Goal: Task Accomplishment & Management: Manage account settings

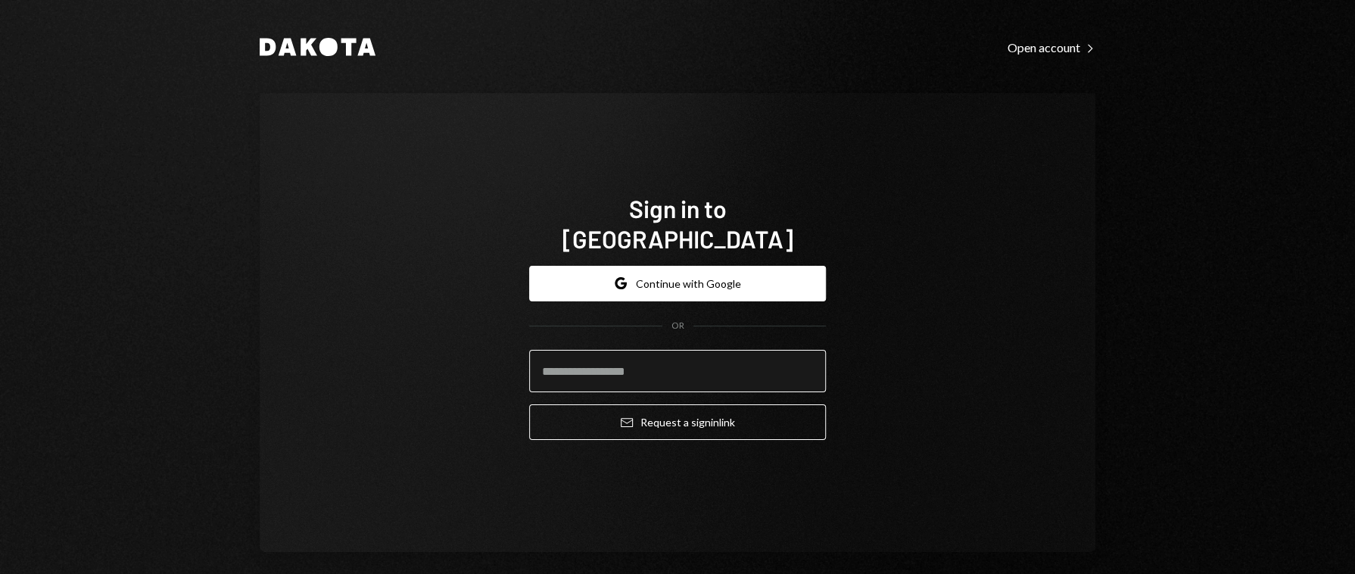
click at [585, 350] on input "email" at bounding box center [677, 371] width 297 height 42
type input "**********"
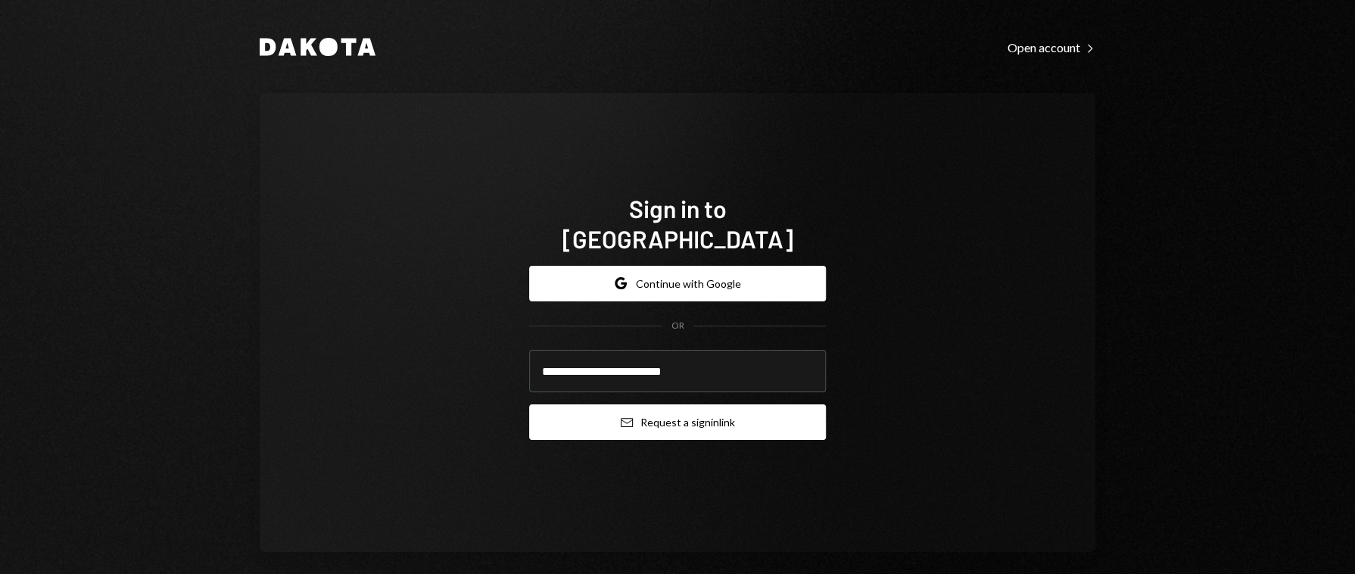
click at [714, 406] on button "Email Request a sign in link" at bounding box center [677, 422] width 297 height 36
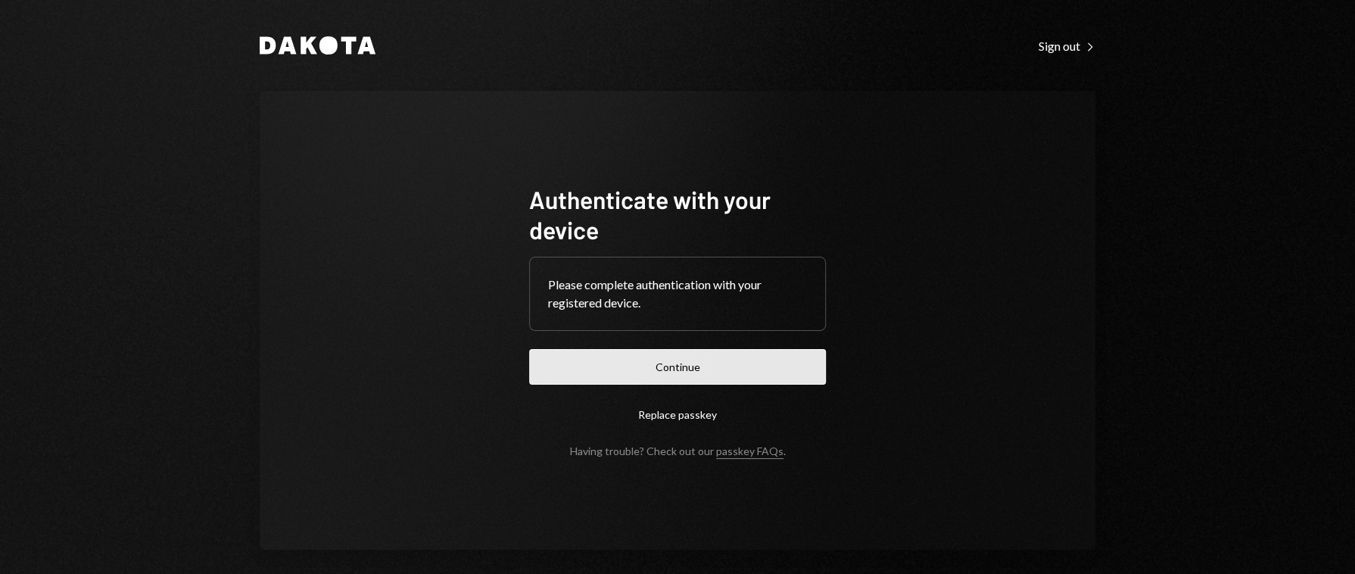
click at [608, 351] on button "Continue" at bounding box center [677, 367] width 297 height 36
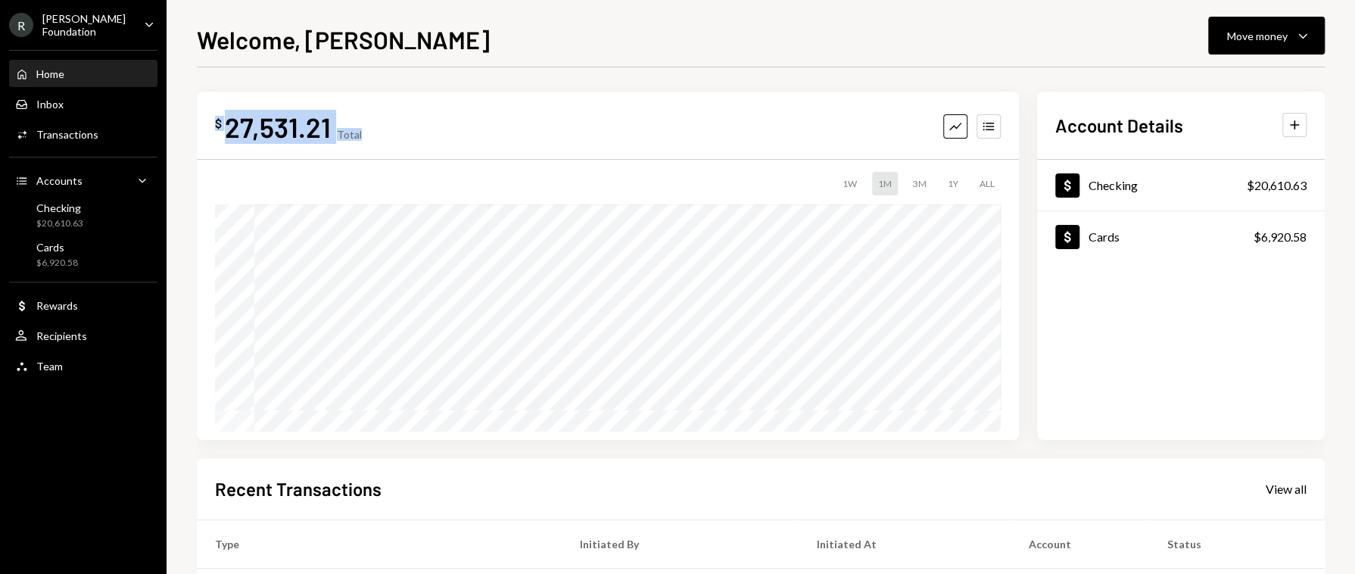
drag, startPoint x: 381, startPoint y: 124, endPoint x: 213, endPoint y: 123, distance: 167.3
click at [213, 123] on div "$ 27,531.21 Total Graph Accounts 1W 1M 3M 1Y ALL" at bounding box center [608, 266] width 822 height 348
copy div "$ 27,531.21 Total"
click at [95, 22] on div "[PERSON_NAME] Foundation" at bounding box center [86, 25] width 89 height 26
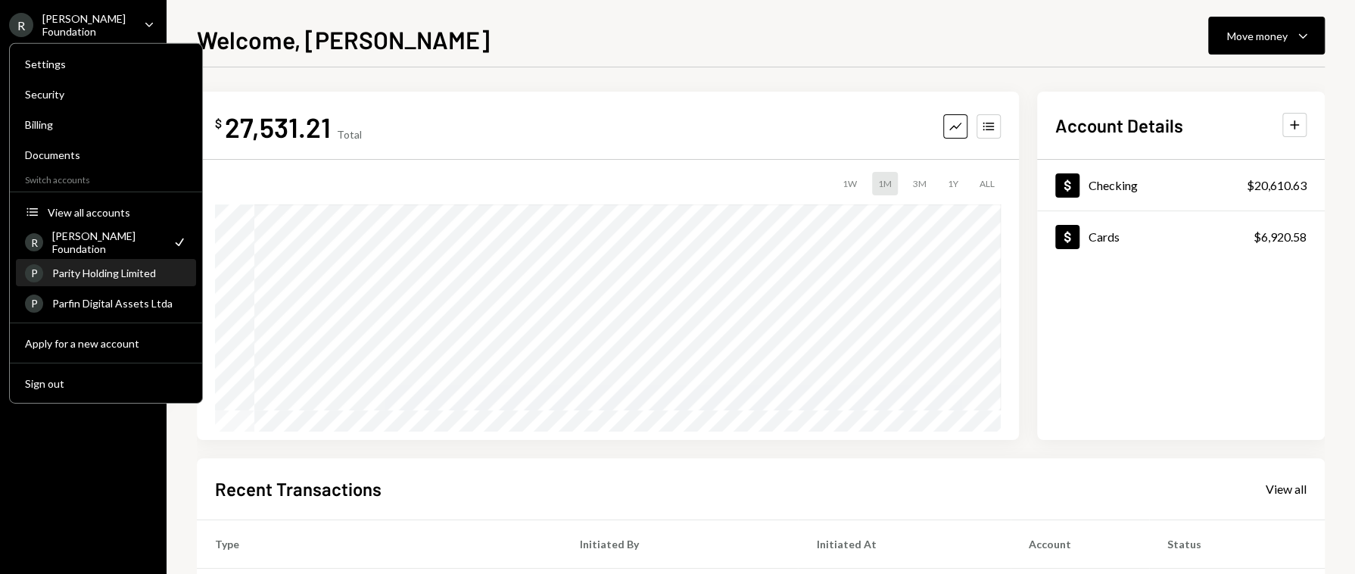
click at [107, 275] on div "Parity Holding Limited" at bounding box center [119, 272] width 135 height 13
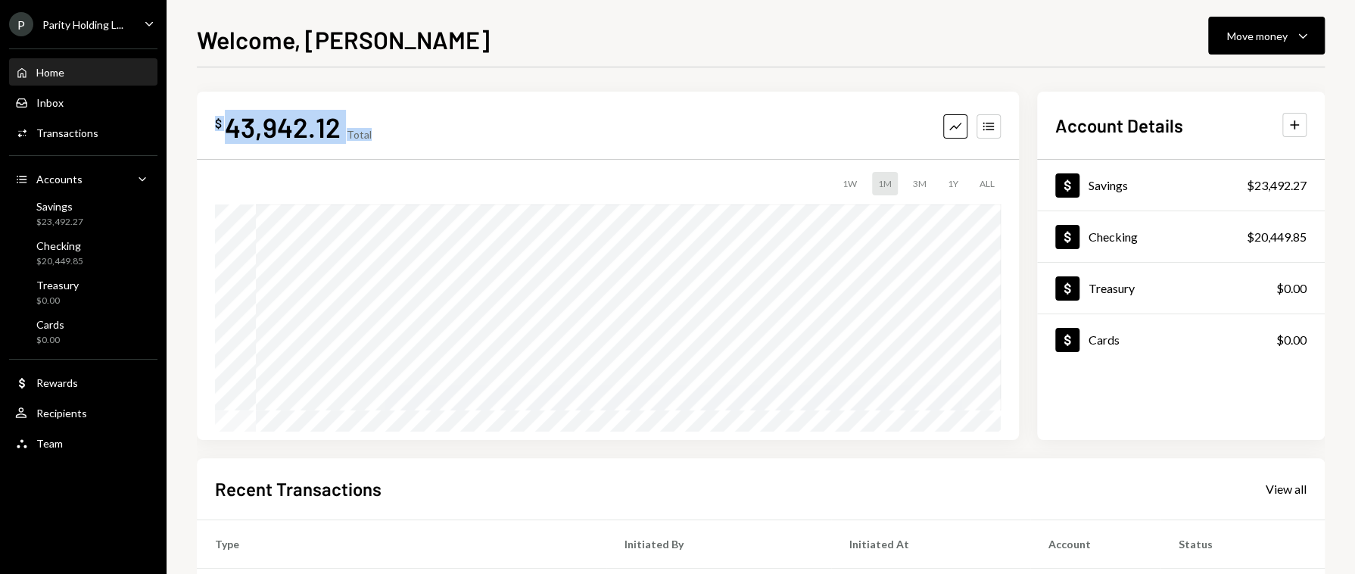
drag, startPoint x: 380, startPoint y: 136, endPoint x: 214, endPoint y: 135, distance: 165.7
click at [215, 135] on div "$ 43,942.12 Total Graph Accounts" at bounding box center [608, 127] width 786 height 34
copy div "$ 43,942.12 Total"
click at [123, 23] on div "P Parity Holding L... Caret Down" at bounding box center [83, 24] width 166 height 24
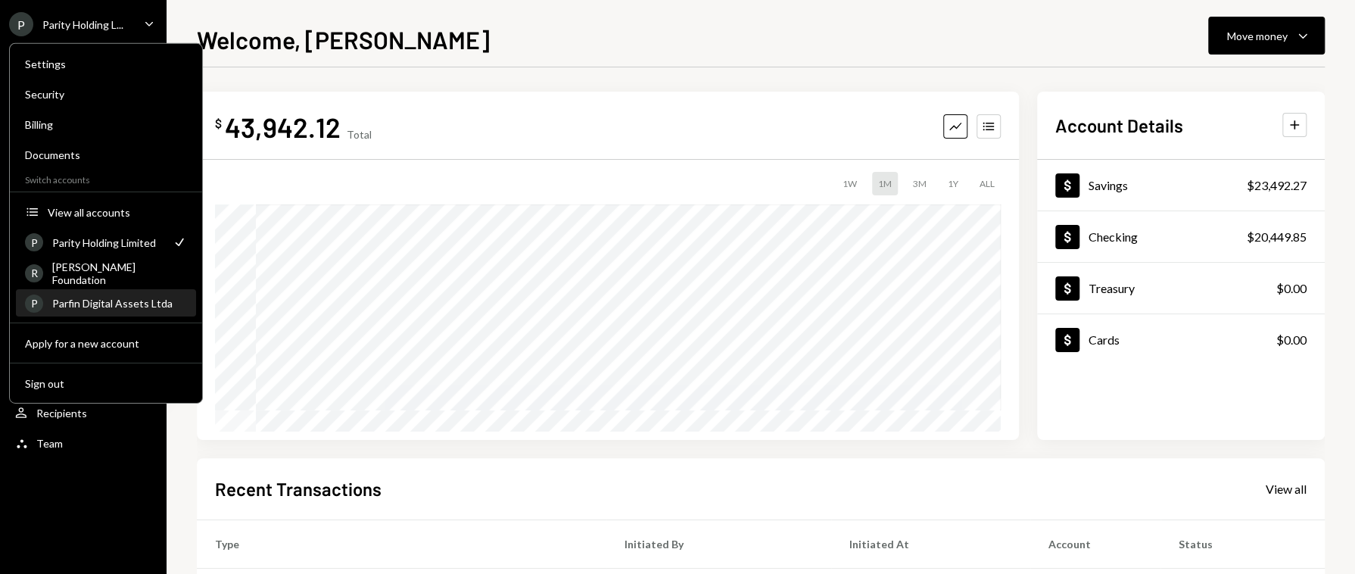
click at [115, 304] on div "Parfin Digital Assets Ltda" at bounding box center [119, 303] width 135 height 13
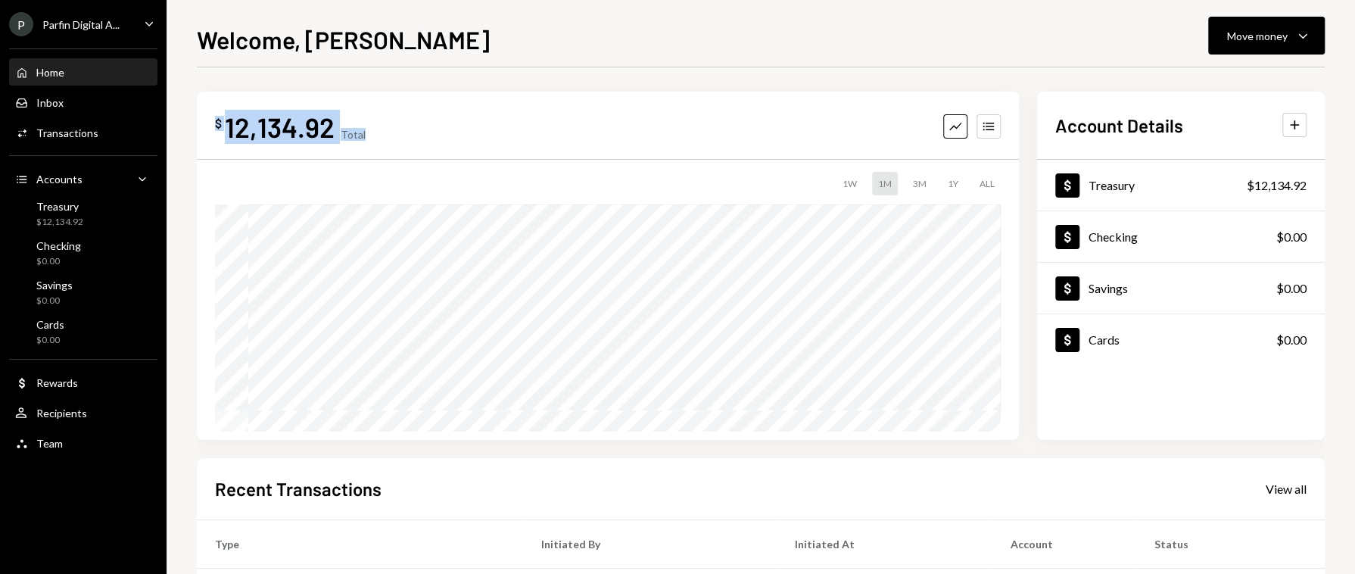
drag, startPoint x: 436, startPoint y: 126, endPoint x: 213, endPoint y: 127, distance: 222.5
click at [213, 127] on div "$ 12,134.92 Total Graph Accounts 1W 1M 3M 1Y ALL" at bounding box center [608, 266] width 822 height 348
copy div "$ 12,134.92 Total"
